Goal: Task Accomplishment & Management: Use online tool/utility

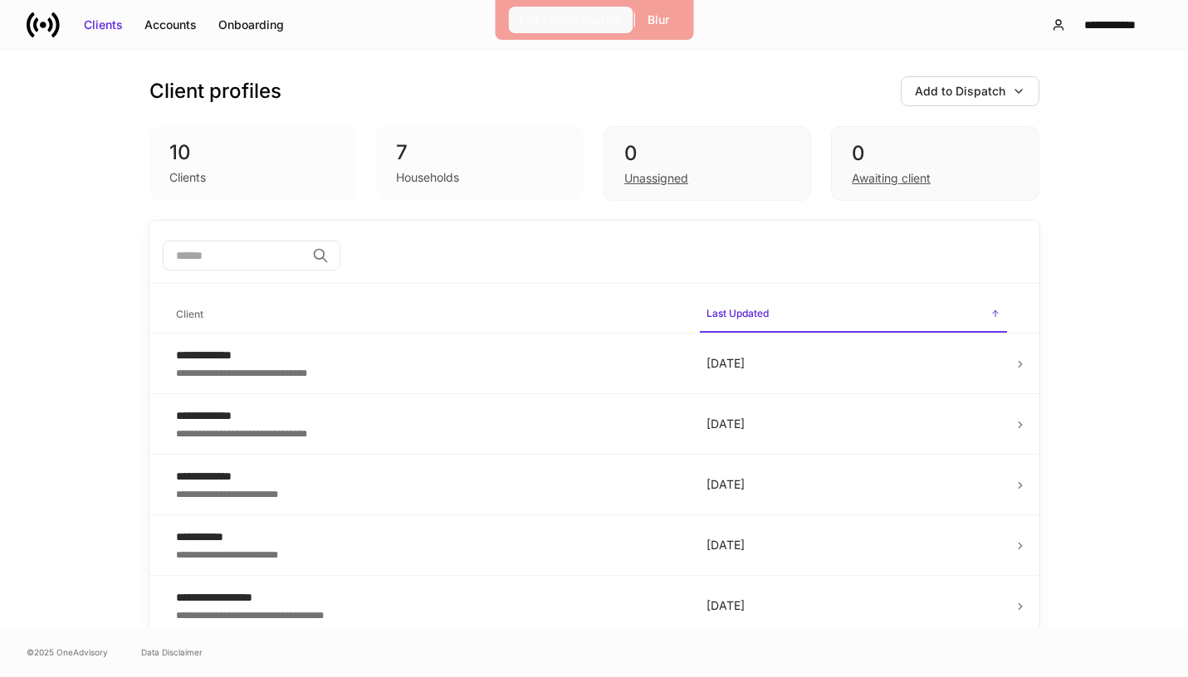
click at [587, 22] on div "Exit Impersonation" at bounding box center [570, 20] width 103 height 17
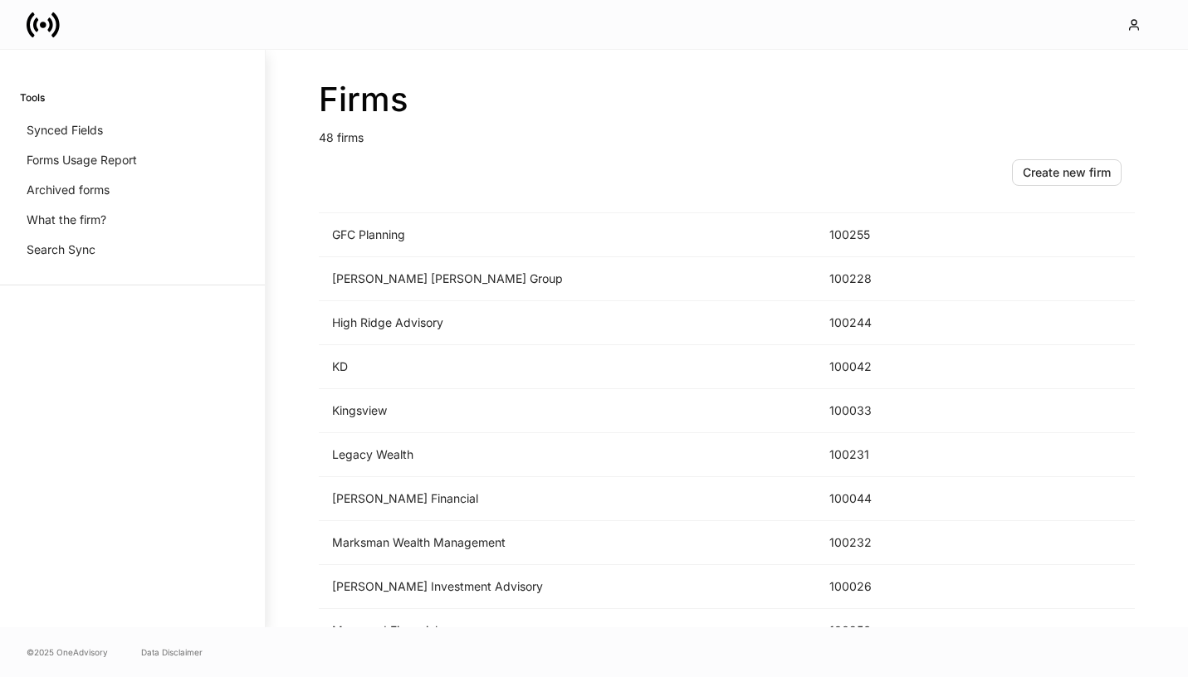
scroll to position [1742, 0]
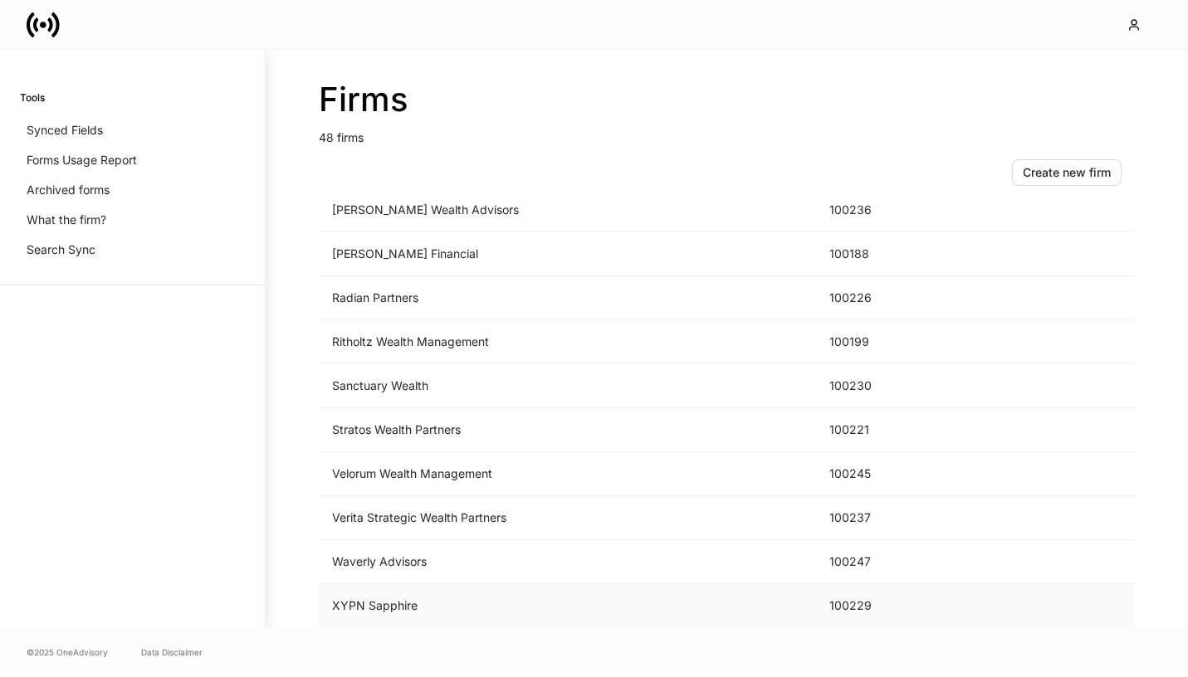
click at [599, 608] on td "XYPN Sapphire" at bounding box center [567, 606] width 497 height 44
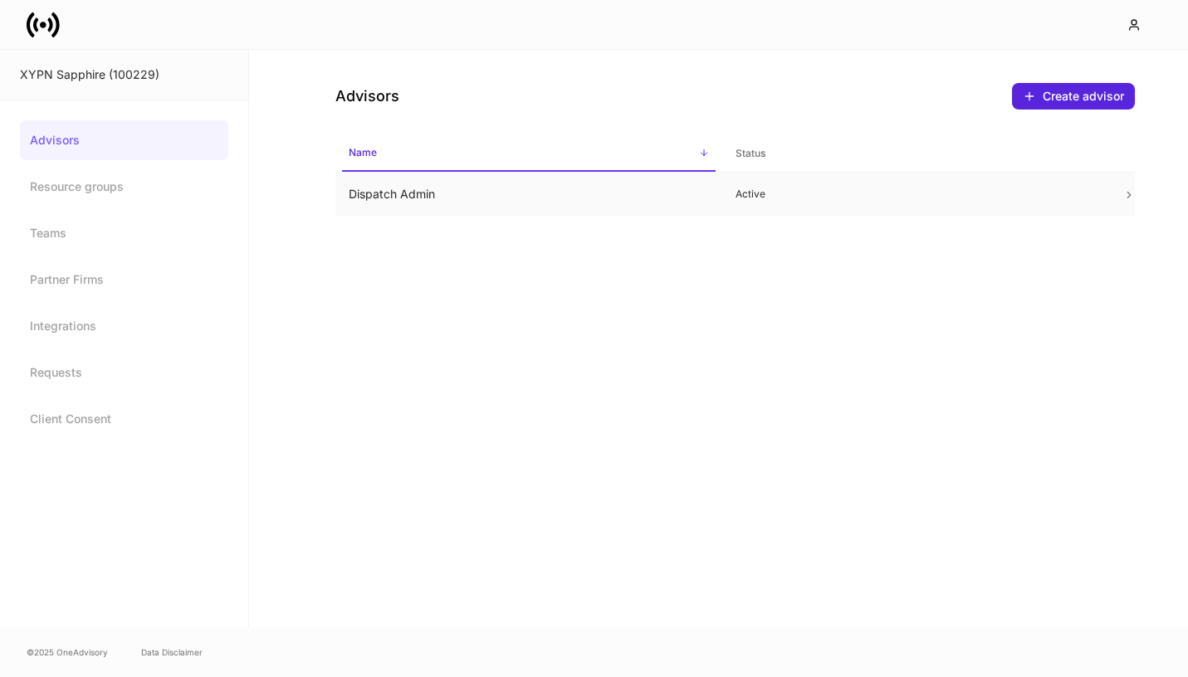
click at [725, 194] on td "Active" at bounding box center [915, 195] width 387 height 44
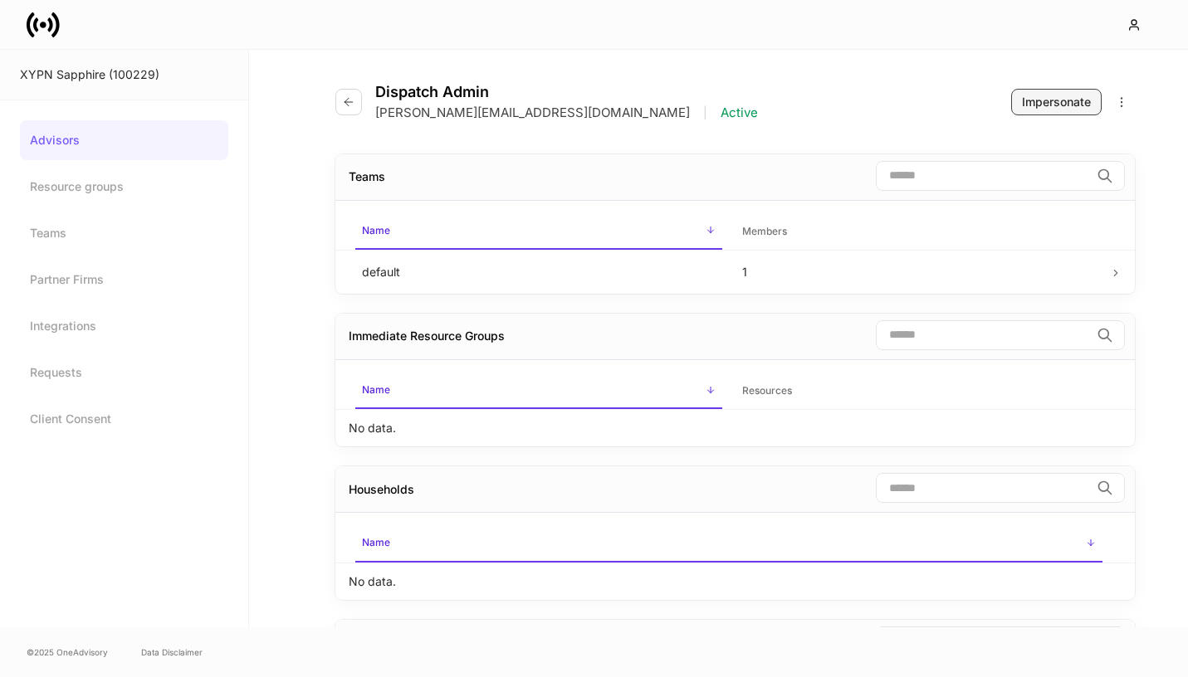
click at [1039, 103] on div "Impersonate" at bounding box center [1056, 102] width 69 height 17
